Goal: Task Accomplishment & Management: Manage account settings

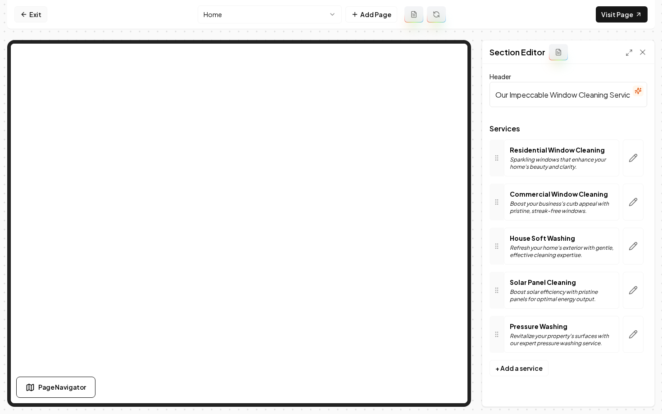
click at [32, 20] on link "Exit" at bounding box center [30, 14] width 33 height 16
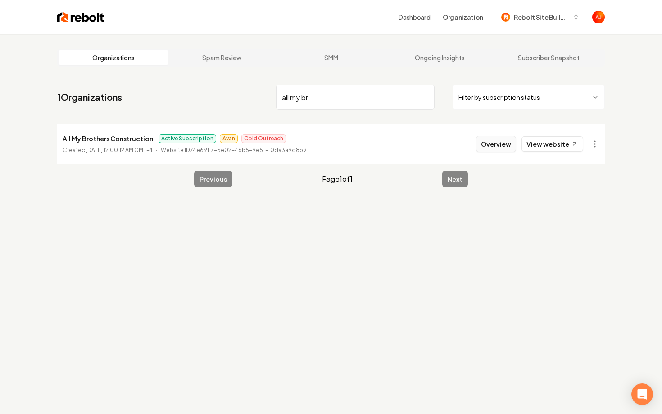
type input "all my br"
click at [495, 146] on button "Overview" at bounding box center [496, 144] width 40 height 16
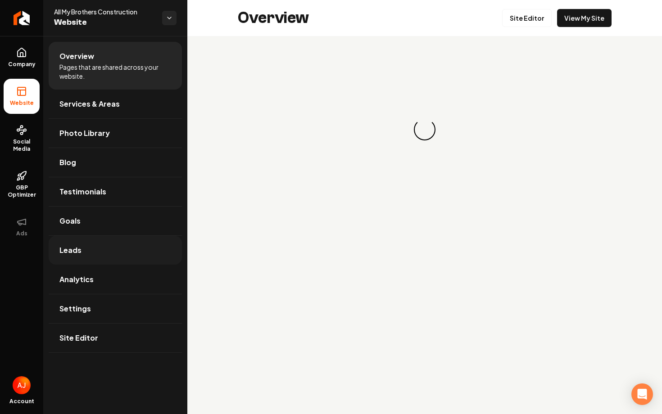
click at [97, 258] on link "Leads" at bounding box center [115, 250] width 133 height 29
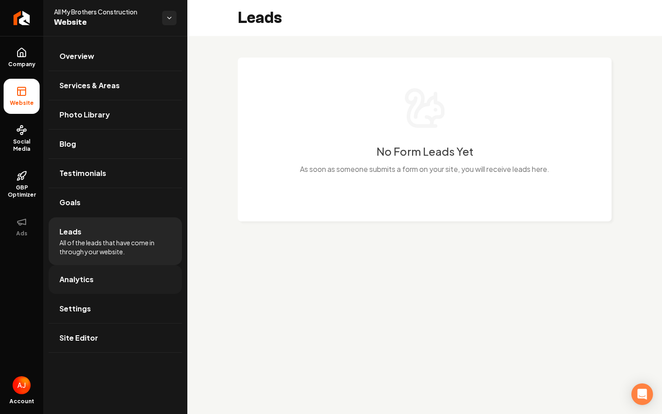
click at [101, 272] on link "Analytics" at bounding box center [115, 279] width 133 height 29
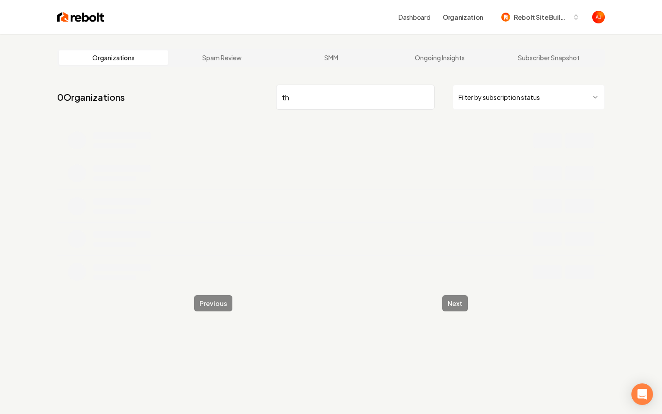
type input "t"
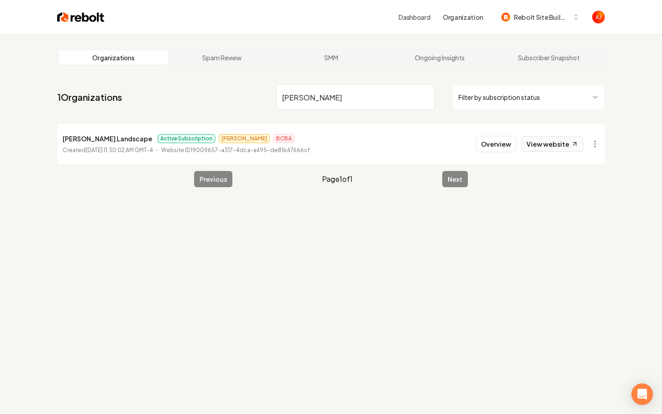
click at [554, 144] on link "View website" at bounding box center [553, 143] width 62 height 15
drag, startPoint x: 324, startPoint y: 101, endPoint x: 242, endPoint y: 87, distance: 83.6
click at [242, 87] on nav "1 Organizations tommie Filter by subscription status" at bounding box center [331, 101] width 548 height 40
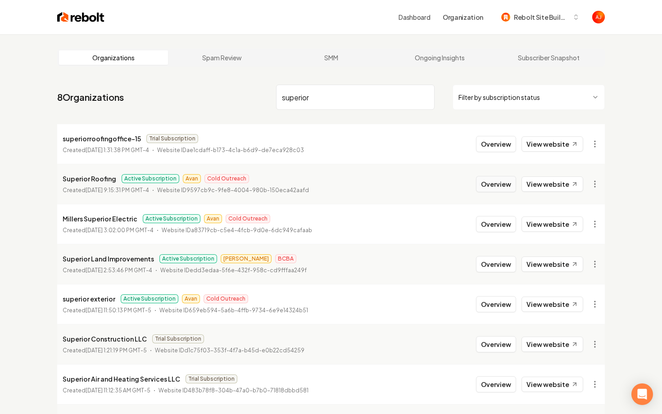
type input "superior"
click at [503, 190] on button "Overview" at bounding box center [496, 184] width 40 height 16
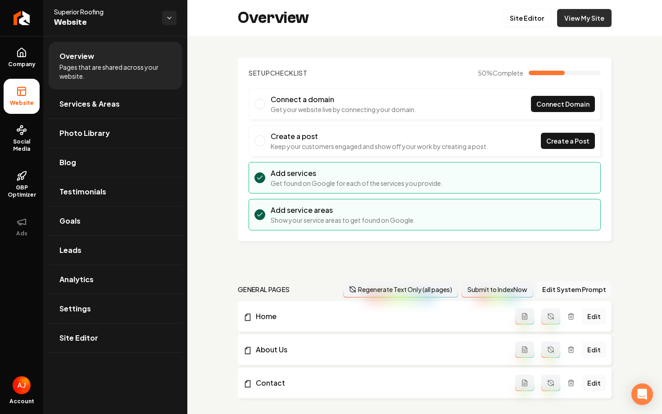
click at [585, 20] on link "View My Site" at bounding box center [584, 18] width 54 height 18
click at [526, 15] on link "Site Editor" at bounding box center [527, 18] width 50 height 18
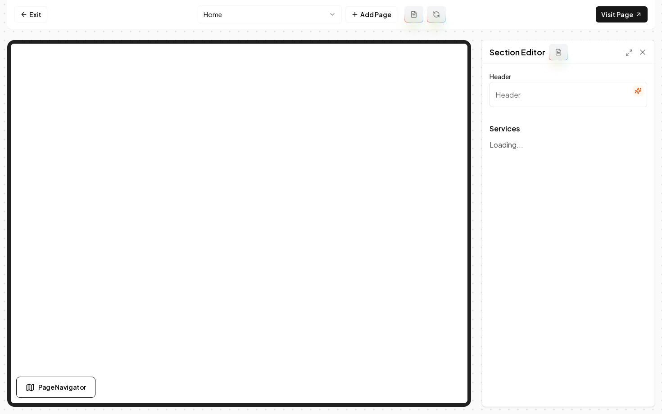
type input "Our Roofing Solutions"
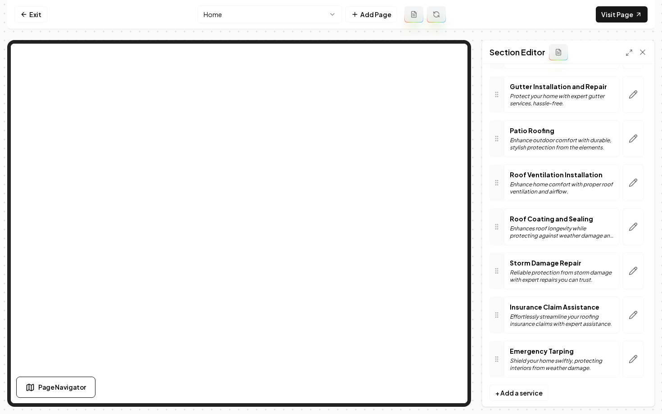
scroll to position [606, 0]
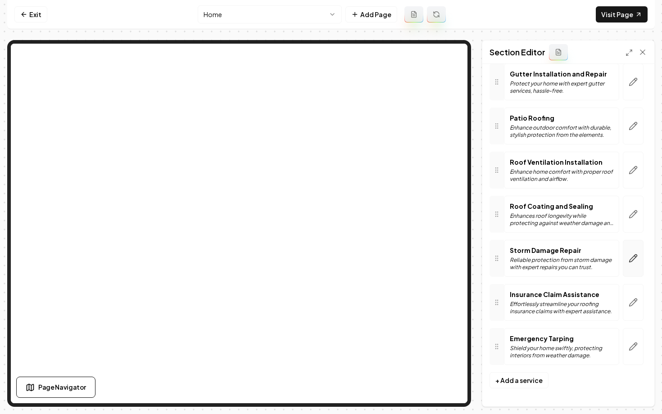
click at [629, 260] on icon "button" at bounding box center [633, 258] width 9 height 9
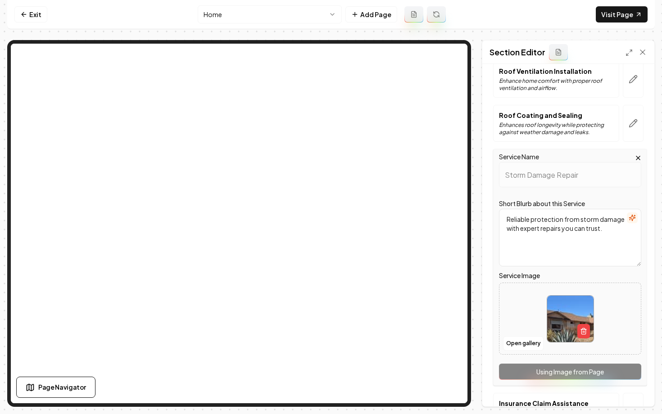
scroll to position [711, 0]
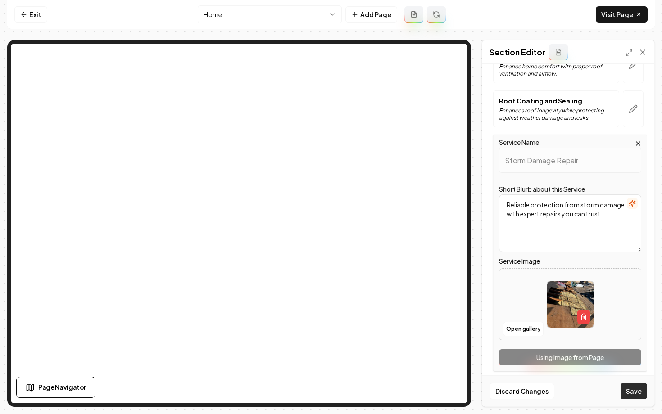
click at [624, 390] on button "Save" at bounding box center [634, 391] width 27 height 16
click at [631, 392] on button "Save" at bounding box center [634, 391] width 27 height 16
click at [630, 395] on button "Save" at bounding box center [634, 391] width 27 height 16
click at [521, 397] on button "Discard Changes" at bounding box center [522, 391] width 65 height 16
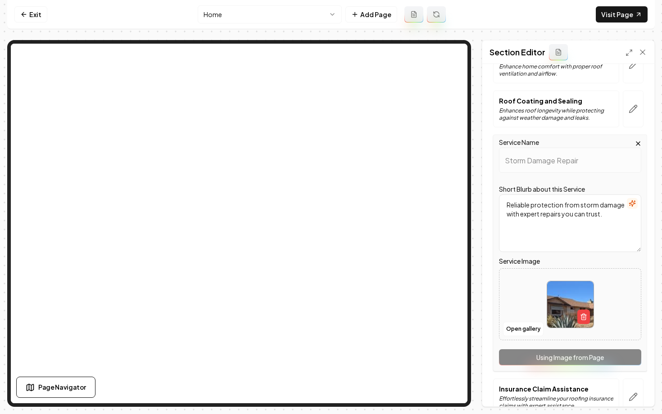
click at [482, 204] on div "Header Our Roofing Solutions Services Roof Installation Quality roofs expertly …" at bounding box center [568, 235] width 172 height 343
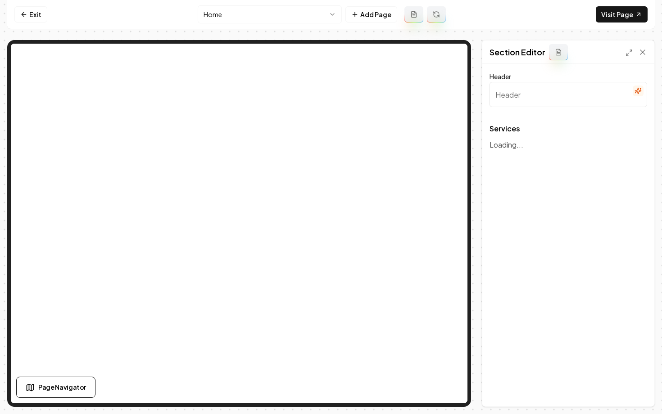
type input "Our Roofing Solutions"
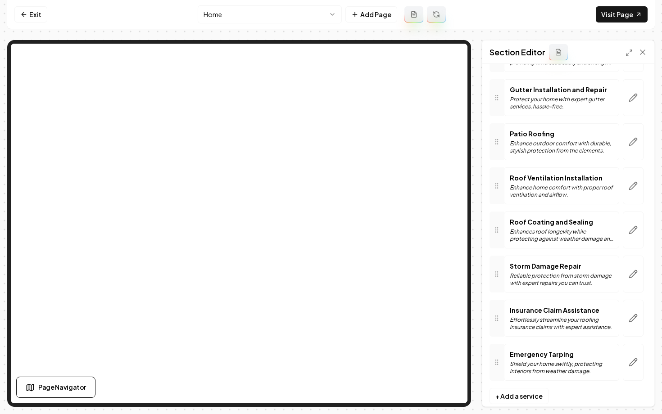
scroll to position [590, 0]
click at [633, 273] on icon "button" at bounding box center [633, 273] width 9 height 9
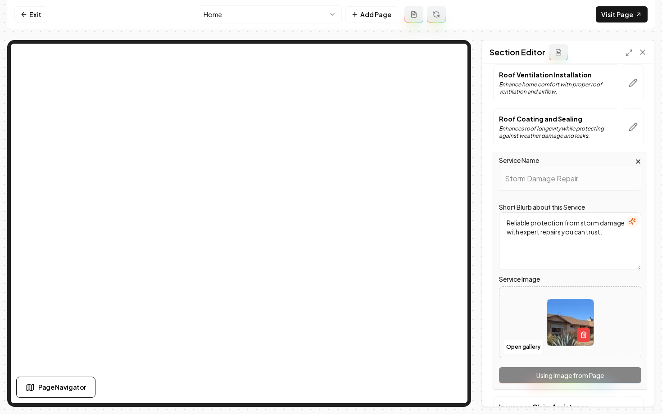
scroll to position [694, 0]
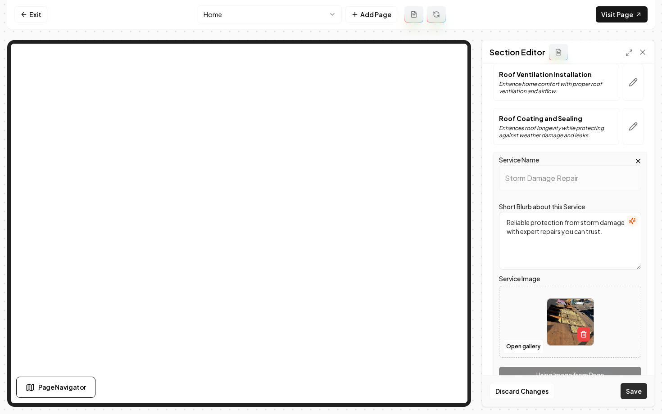
click at [635, 390] on button "Save" at bounding box center [634, 391] width 27 height 16
click at [229, 17] on html "Computer Required This feature is only available on a computer. Please switch t…" at bounding box center [331, 207] width 662 height 414
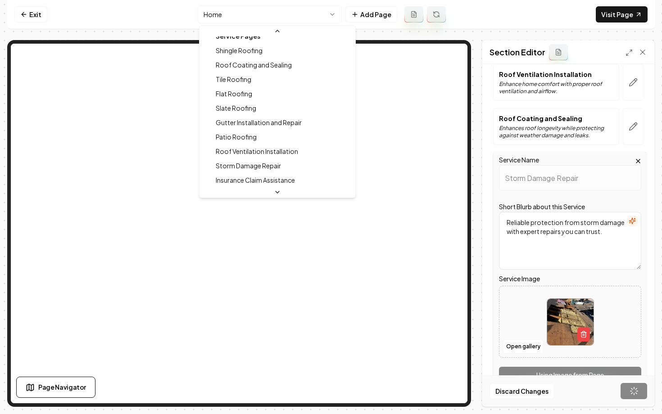
scroll to position [104, 0]
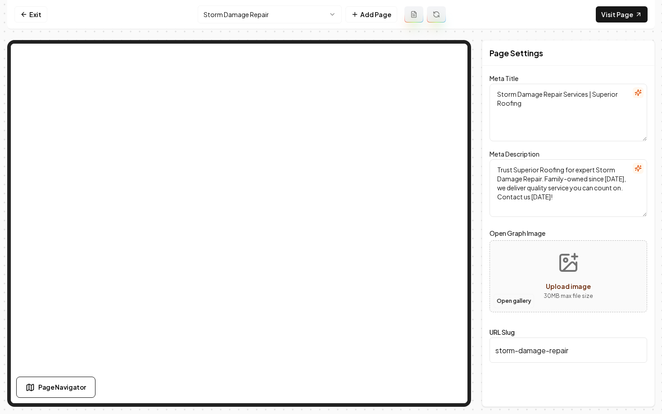
click at [514, 304] on button "Open gallery" at bounding box center [514, 301] width 41 height 14
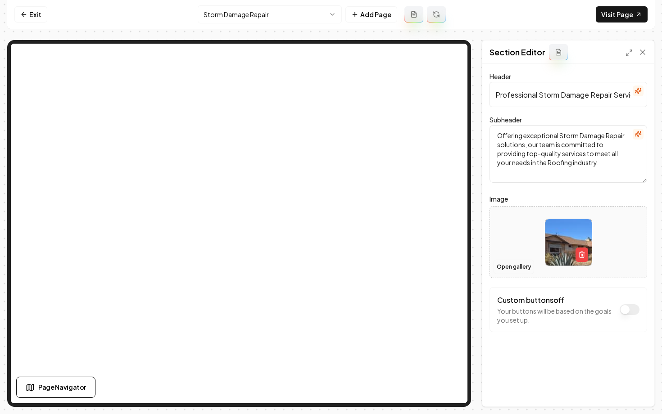
click at [513, 262] on button "Open gallery" at bounding box center [514, 267] width 41 height 14
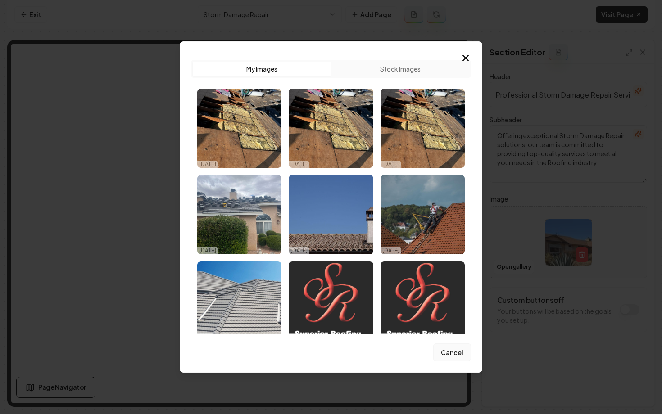
click at [450, 354] on button "Cancel" at bounding box center [452, 353] width 38 height 18
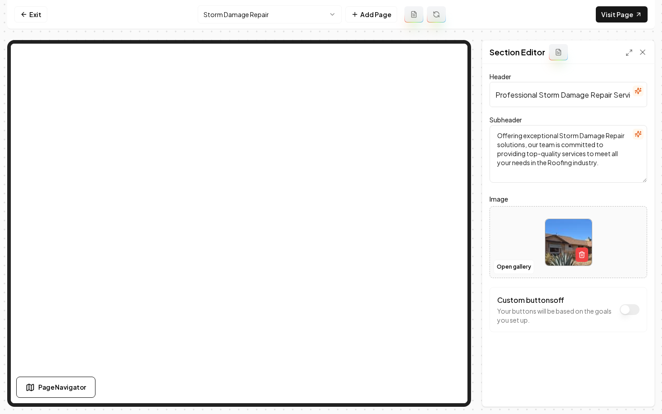
click at [522, 237] on div at bounding box center [568, 243] width 157 height 62
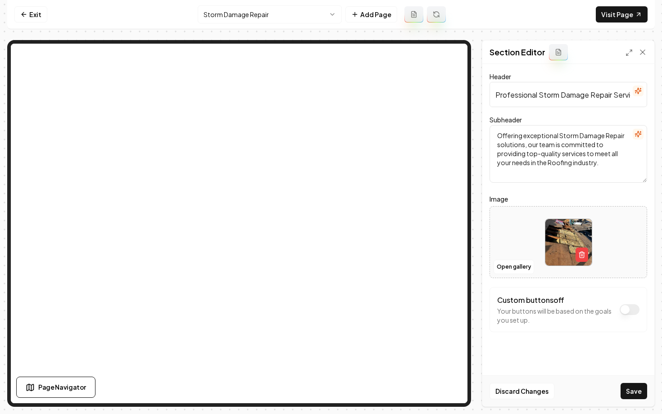
click at [482, 214] on div "Page Settings Section Editor Header Professional Storm Damage Repair Services S…" at bounding box center [568, 223] width 173 height 367
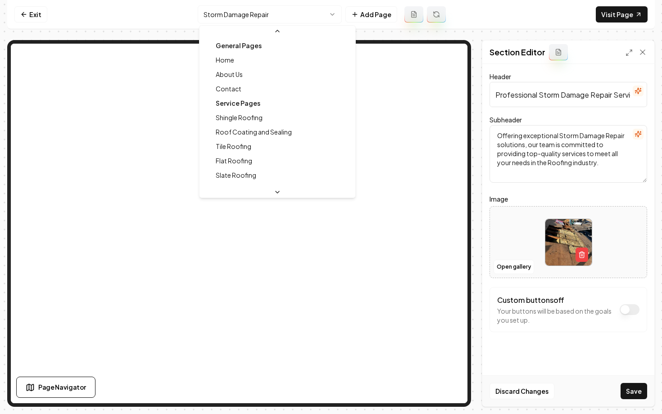
click at [277, 12] on html "Computer Required This feature is only available on a computer. Please switch t…" at bounding box center [331, 207] width 662 height 414
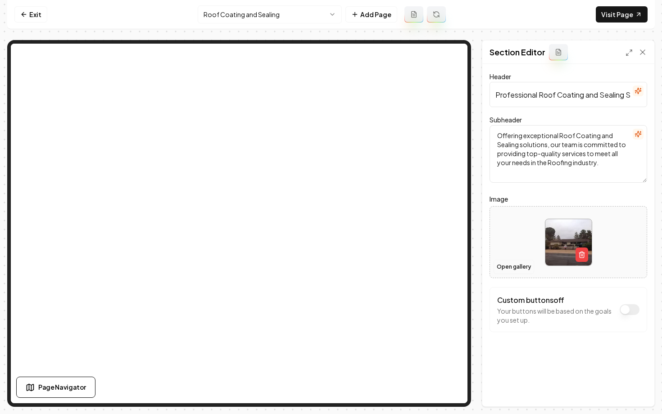
click at [503, 269] on button "Open gallery" at bounding box center [514, 267] width 41 height 14
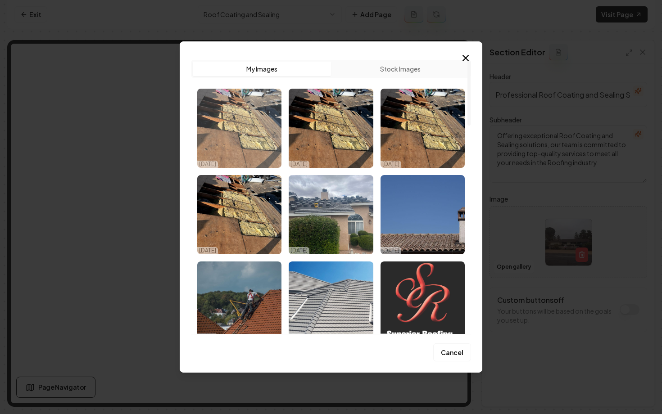
click at [213, 138] on img "Select image image_68d694de5c7cd75eb85621e5.jpeg" at bounding box center [239, 128] width 84 height 79
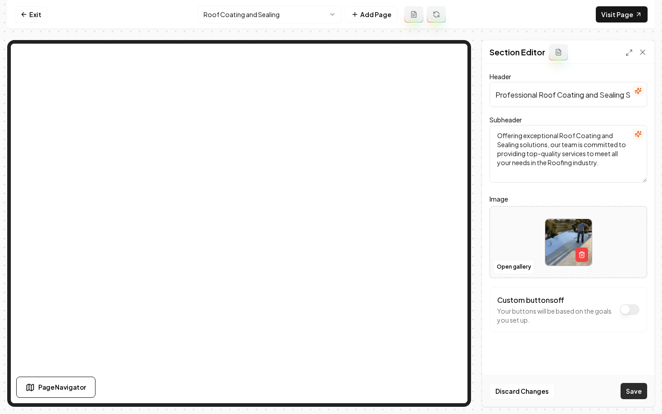
click at [634, 396] on button "Save" at bounding box center [634, 391] width 27 height 16
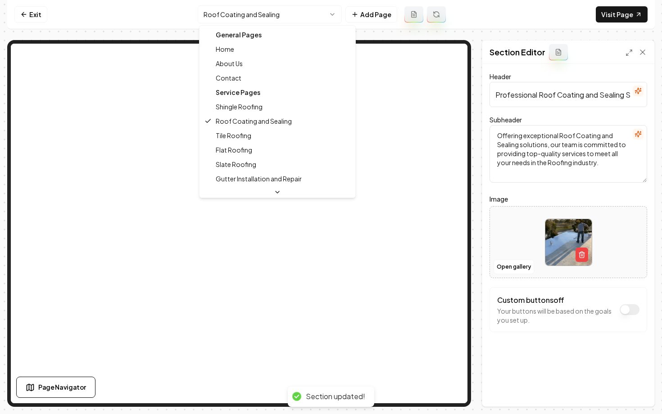
click at [219, 12] on html "Computer Required This feature is only available on a computer. Please switch t…" at bounding box center [331, 207] width 662 height 414
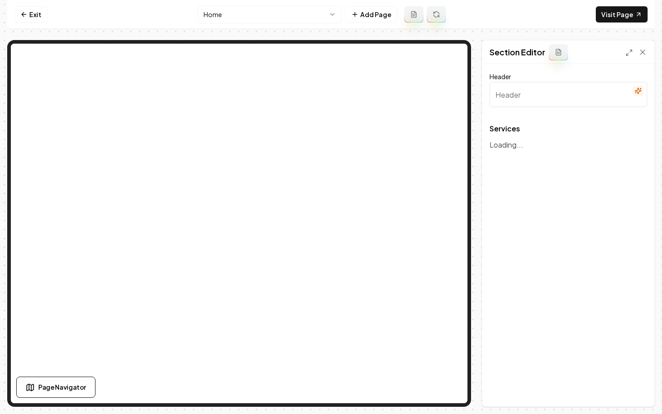
type input "Our Roofing Solutions"
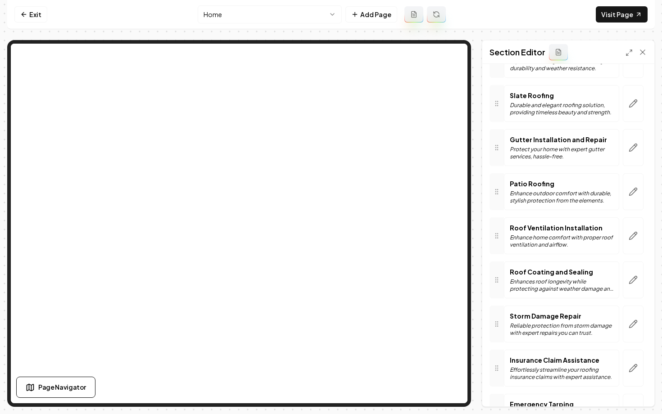
scroll to position [541, 0]
click at [636, 278] on icon "button" at bounding box center [633, 279] width 9 height 9
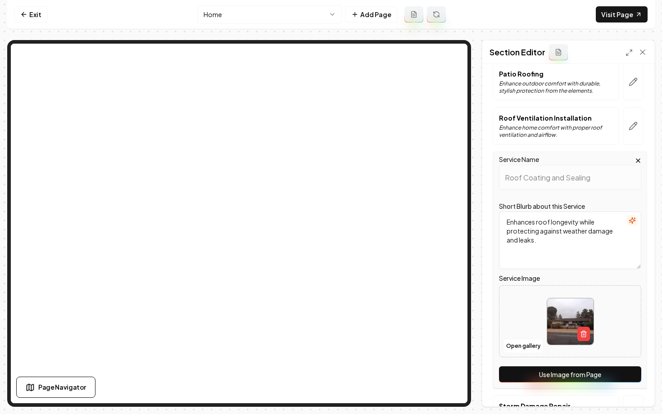
scroll to position [652, 0]
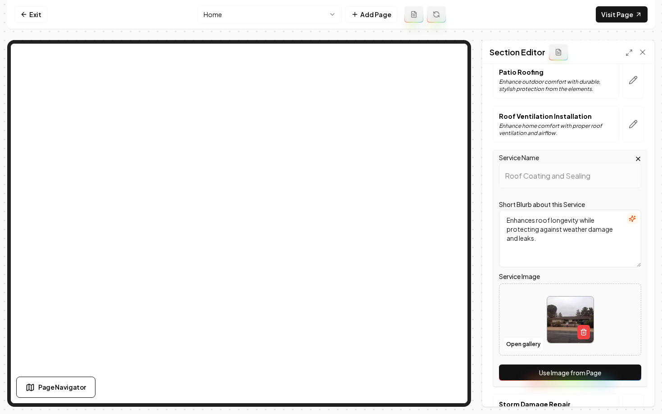
click at [550, 372] on button "Use Image from Page" at bounding box center [570, 373] width 142 height 16
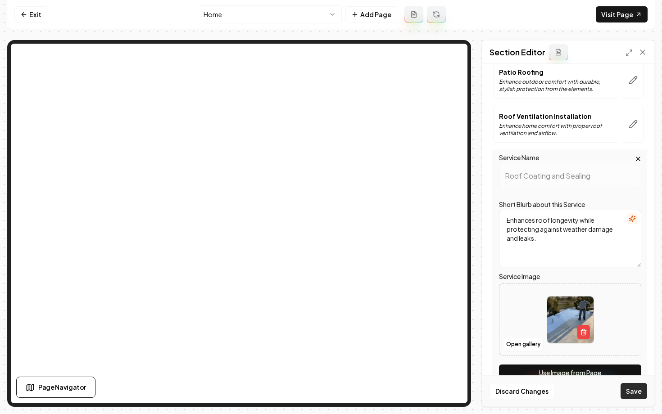
click at [629, 397] on button "Save" at bounding box center [634, 391] width 27 height 16
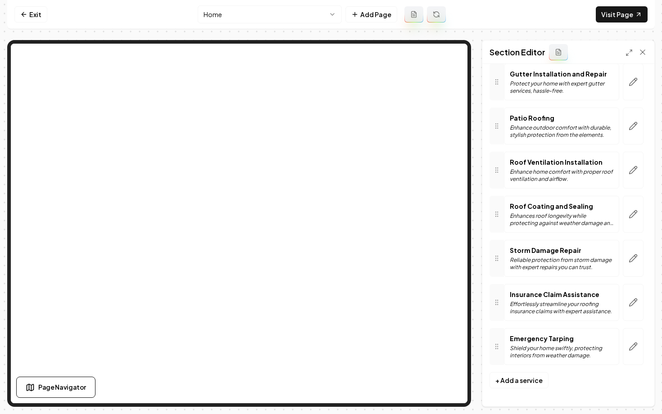
scroll to position [606, 0]
click at [33, 19] on link "Exit" at bounding box center [30, 14] width 33 height 16
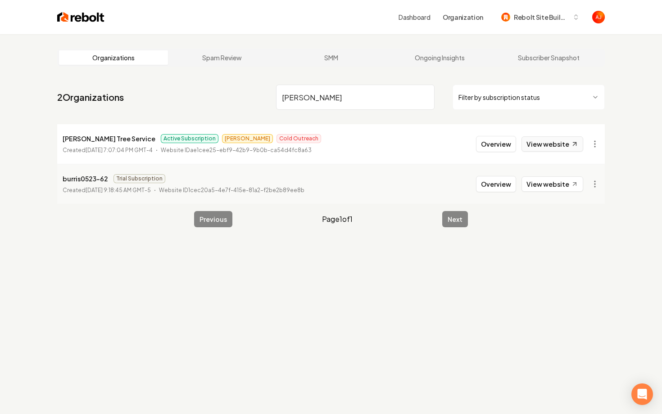
click at [541, 139] on link "View website" at bounding box center [553, 143] width 62 height 15
drag, startPoint x: 317, startPoint y: 103, endPoint x: 159, endPoint y: 93, distance: 158.9
click at [159, 93] on nav "2 Organizations burris Filter by subscription status" at bounding box center [331, 101] width 548 height 40
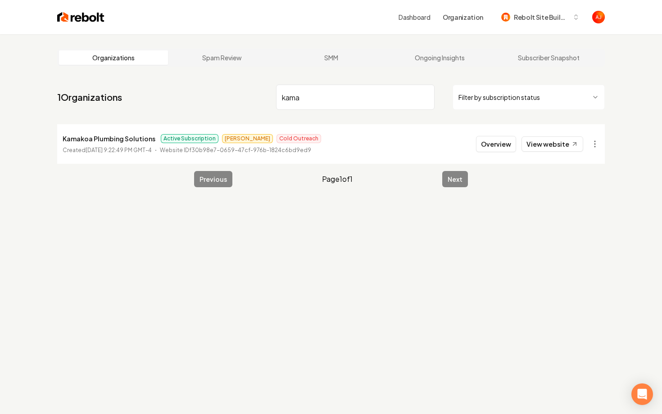
drag, startPoint x: 308, startPoint y: 99, endPoint x: 183, endPoint y: 93, distance: 124.4
click at [264, 89] on nav "1 Organizations kama Filter by subscription status" at bounding box center [331, 101] width 548 height 40
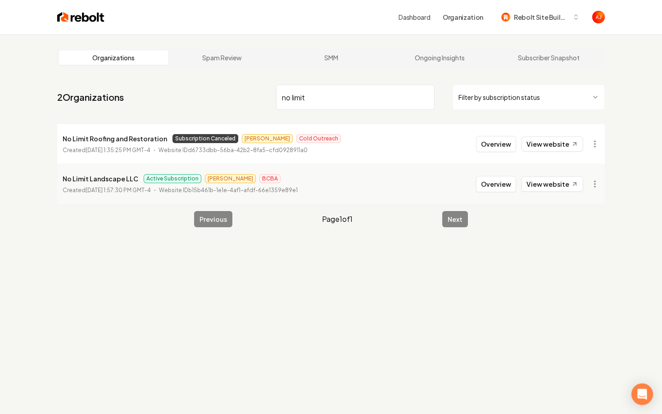
drag, startPoint x: 240, startPoint y: 88, endPoint x: 187, endPoint y: 87, distance: 53.2
click at [195, 87] on nav "2 Organizations no limit Filter by subscription status" at bounding box center [331, 101] width 548 height 40
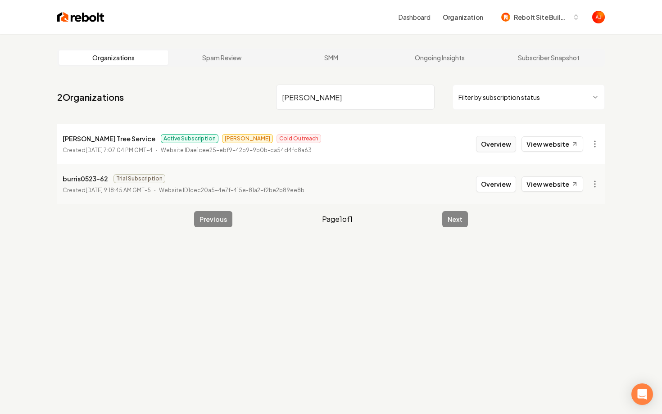
type input "burris"
click at [493, 150] on button "Overview" at bounding box center [496, 144] width 40 height 16
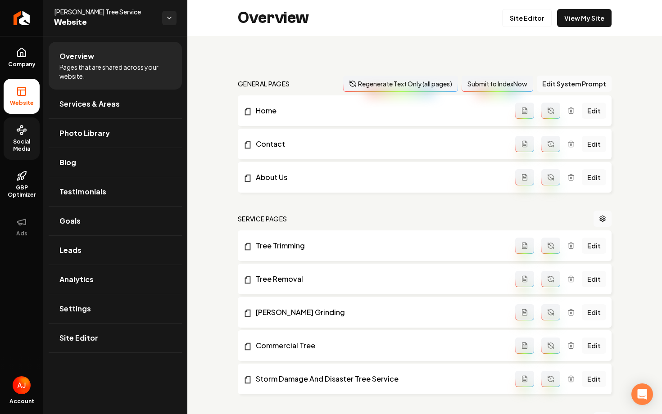
click at [27, 142] on span "Social Media" at bounding box center [22, 145] width 36 height 14
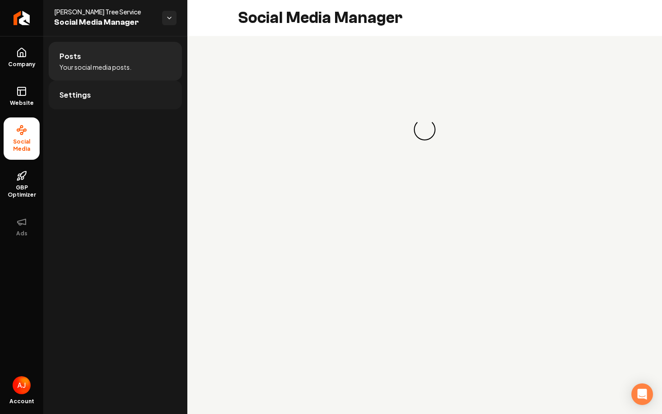
click at [104, 100] on link "Settings" at bounding box center [115, 95] width 133 height 29
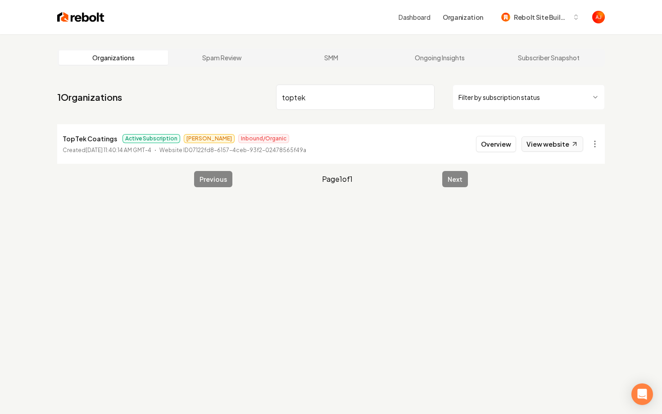
click at [541, 145] on link "View website" at bounding box center [553, 143] width 62 height 15
drag, startPoint x: 314, startPoint y: 98, endPoint x: 252, endPoint y: 98, distance: 61.7
click at [252, 98] on nav "1 Organizations toptek Filter by subscription status" at bounding box center [331, 101] width 548 height 40
type input "kamak"
click at [495, 136] on li "Kamakoa Plumbing Solutions Active Subscription Matthew Cold Outreach Created Au…" at bounding box center [331, 144] width 548 height 40
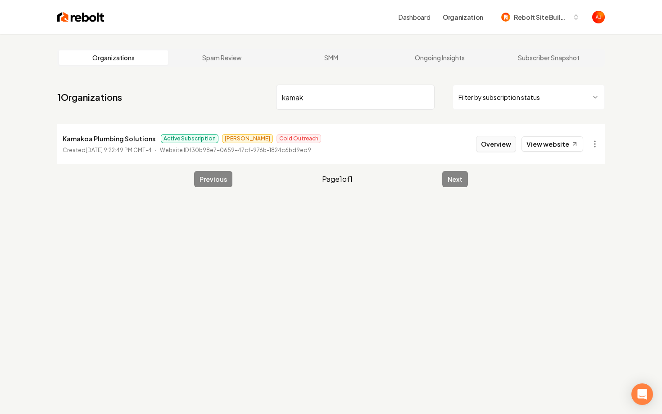
click at [495, 144] on button "Overview" at bounding box center [496, 144] width 40 height 16
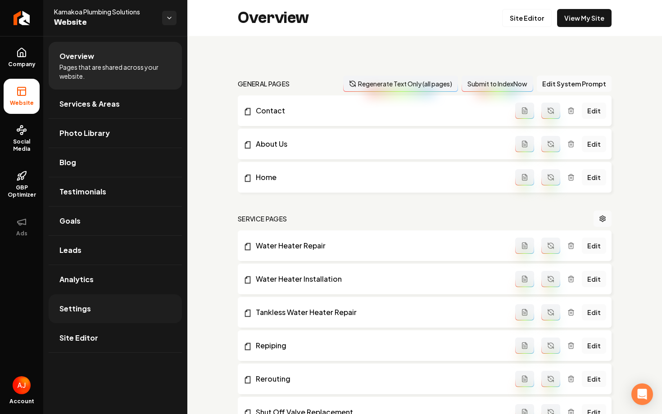
click at [78, 304] on span "Settings" at bounding box center [75, 309] width 32 height 11
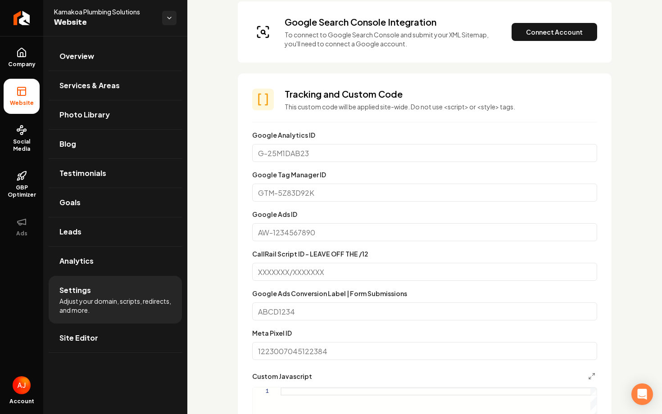
scroll to position [325, 0]
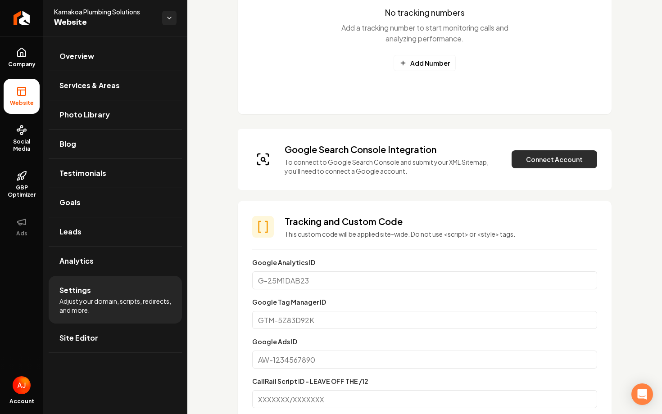
click at [576, 155] on button "Connect Account" at bounding box center [555, 159] width 86 height 18
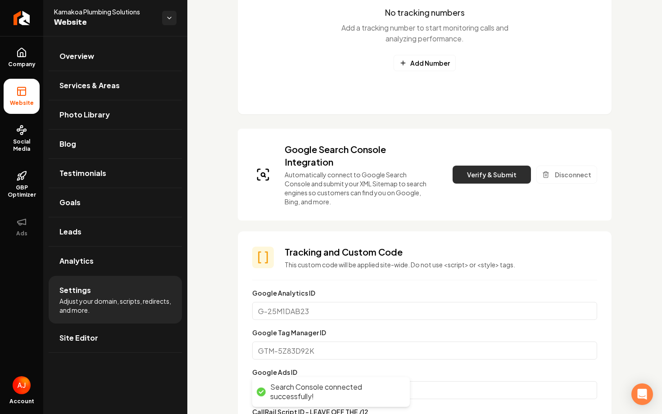
click at [494, 172] on button "Verify & Submit" at bounding box center [492, 175] width 78 height 18
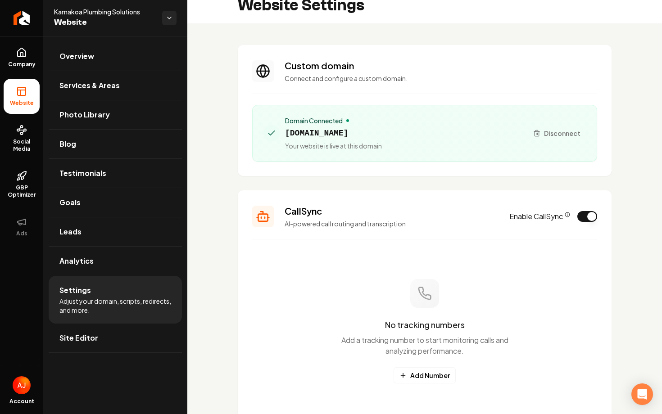
scroll to position [0, 0]
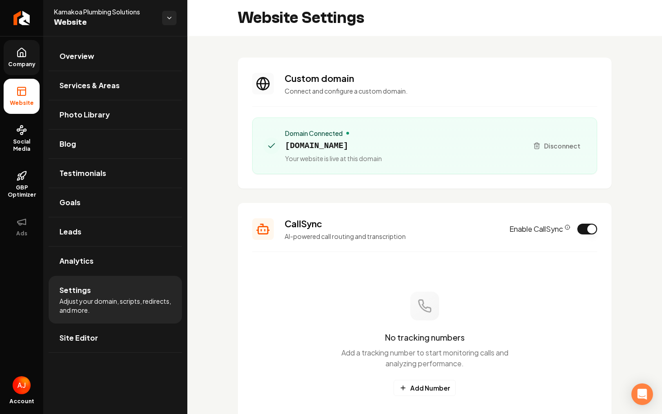
click at [24, 58] on link "Company" at bounding box center [22, 57] width 36 height 35
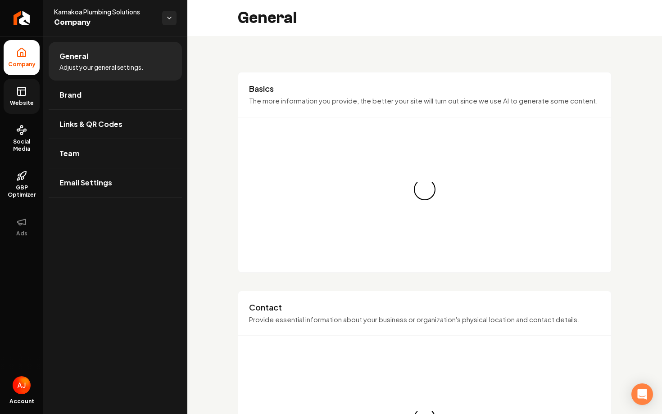
click at [21, 100] on span "Website" at bounding box center [21, 103] width 31 height 7
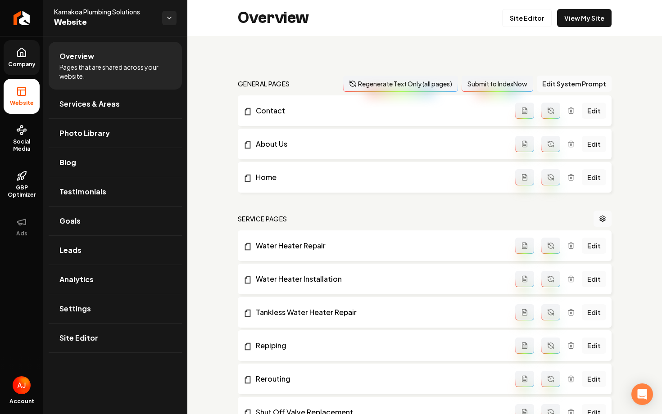
click at [13, 69] on link "Company" at bounding box center [22, 57] width 36 height 35
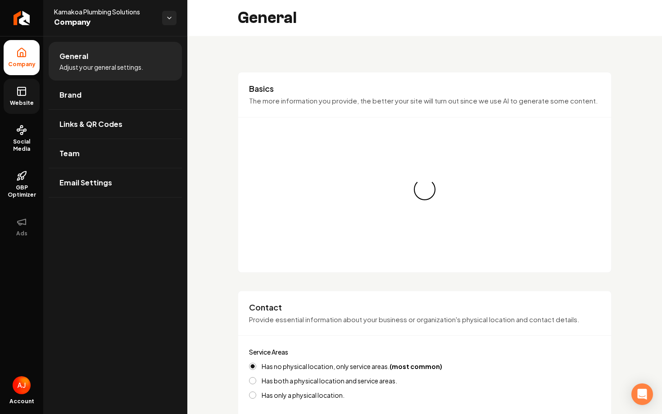
click at [18, 97] on link "Website" at bounding box center [22, 96] width 36 height 35
